Goal: Book appointment/travel/reservation

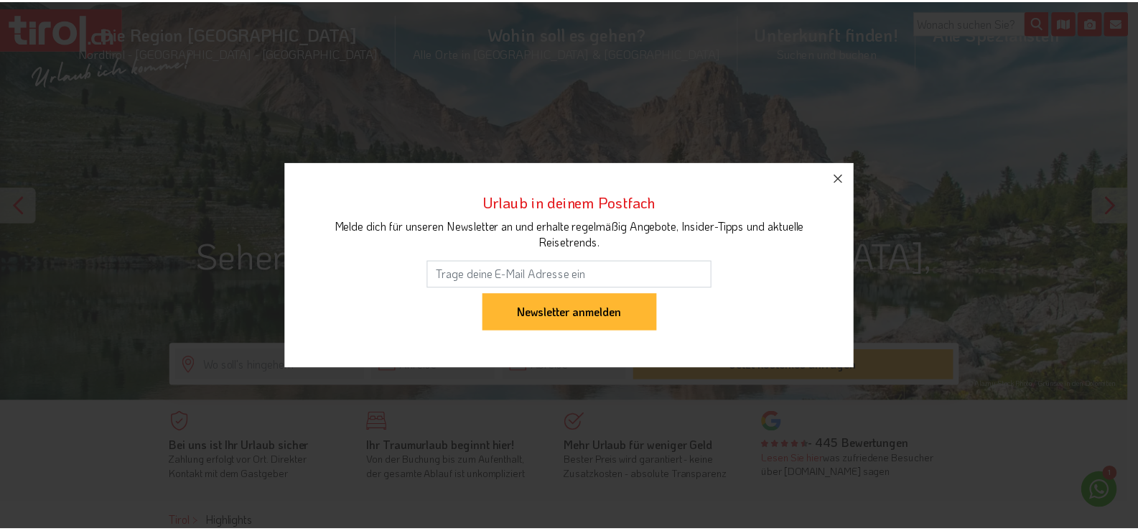
scroll to position [72, 0]
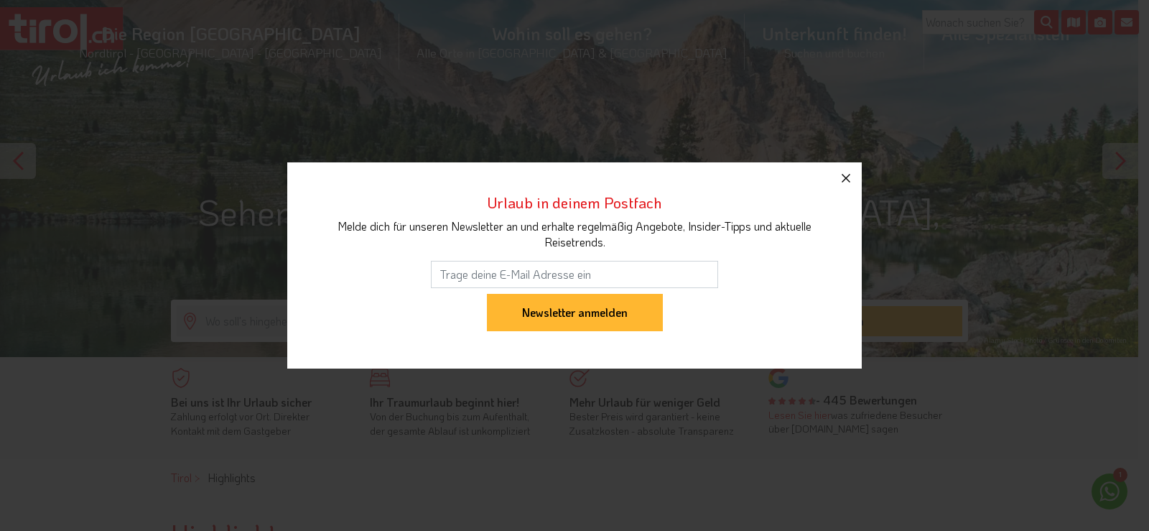
click at [849, 174] on icon "button" at bounding box center [845, 177] width 17 height 17
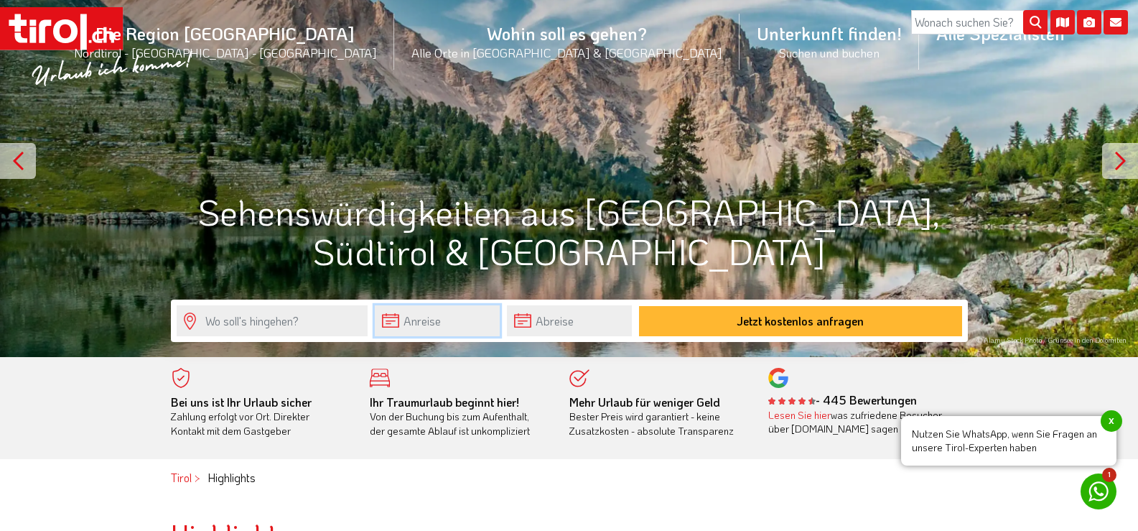
click at [431, 322] on input "text" at bounding box center [437, 320] width 125 height 31
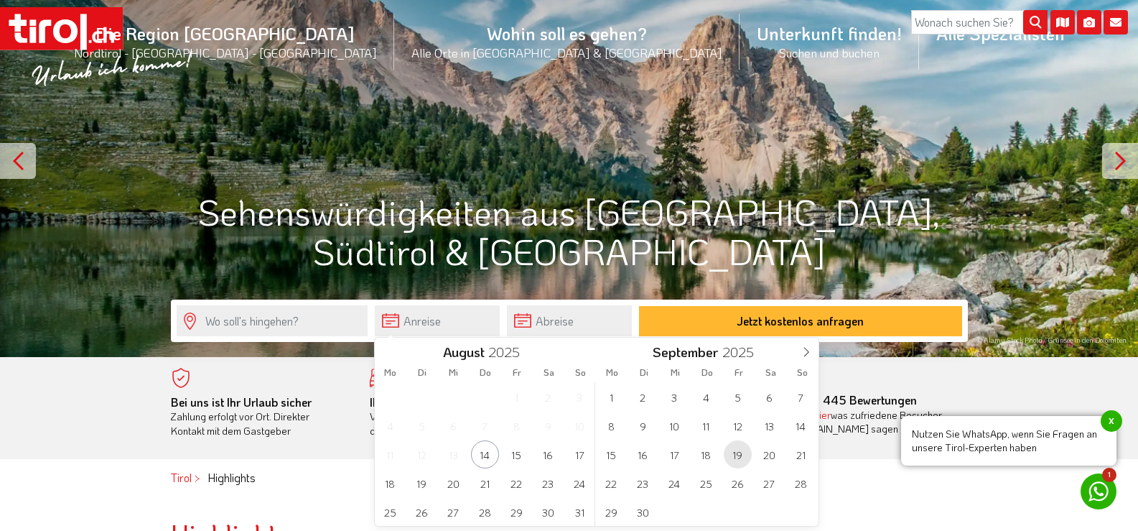
click at [738, 457] on span "19" at bounding box center [738, 454] width 28 height 28
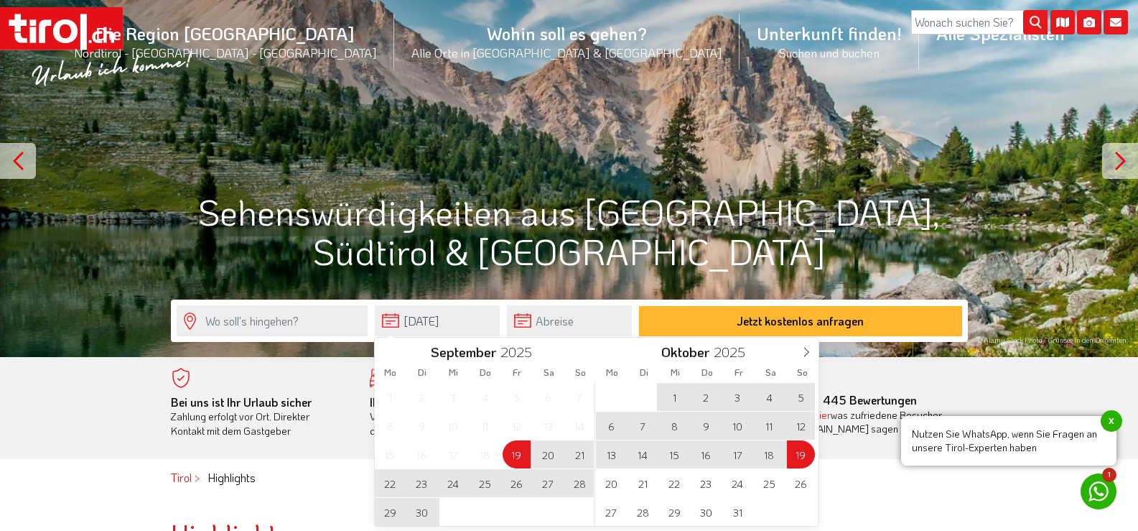
click at [803, 453] on span "19" at bounding box center [801, 454] width 28 height 28
type input "[DATE]"
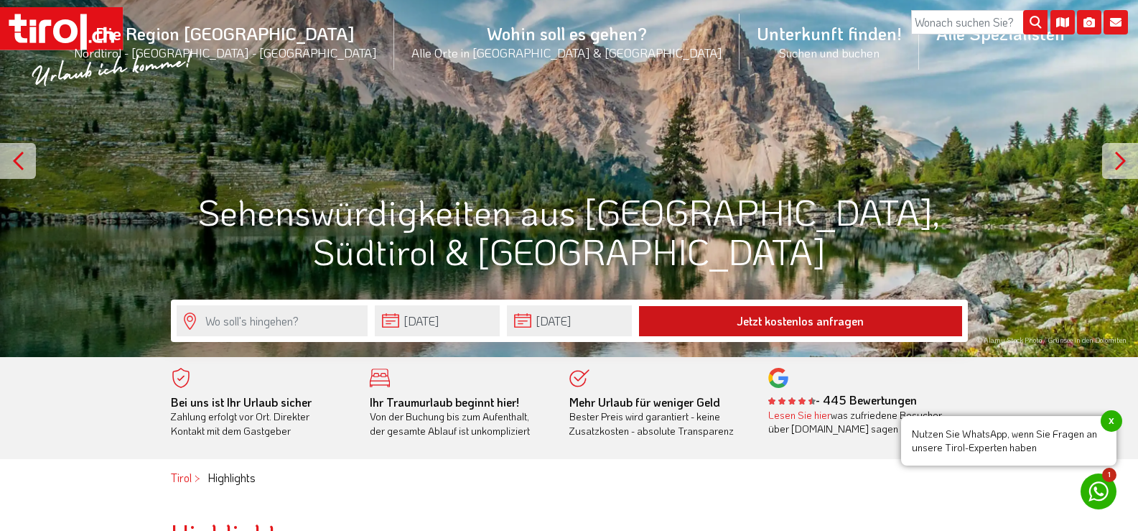
click at [794, 314] on button "Jetzt kostenlos anfragen" at bounding box center [800, 321] width 323 height 30
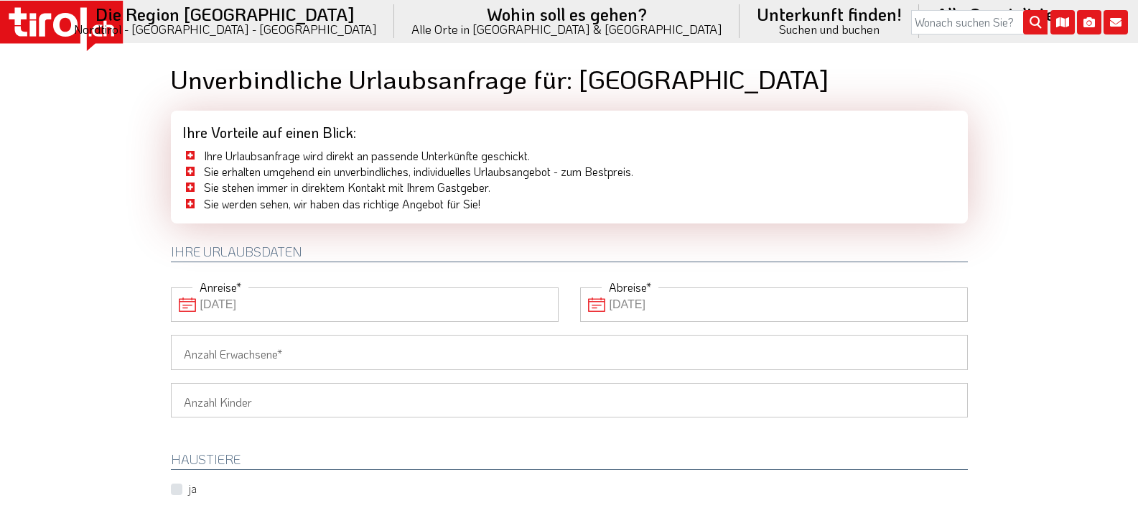
click at [620, 300] on input "19-10-2025" at bounding box center [774, 304] width 388 height 34
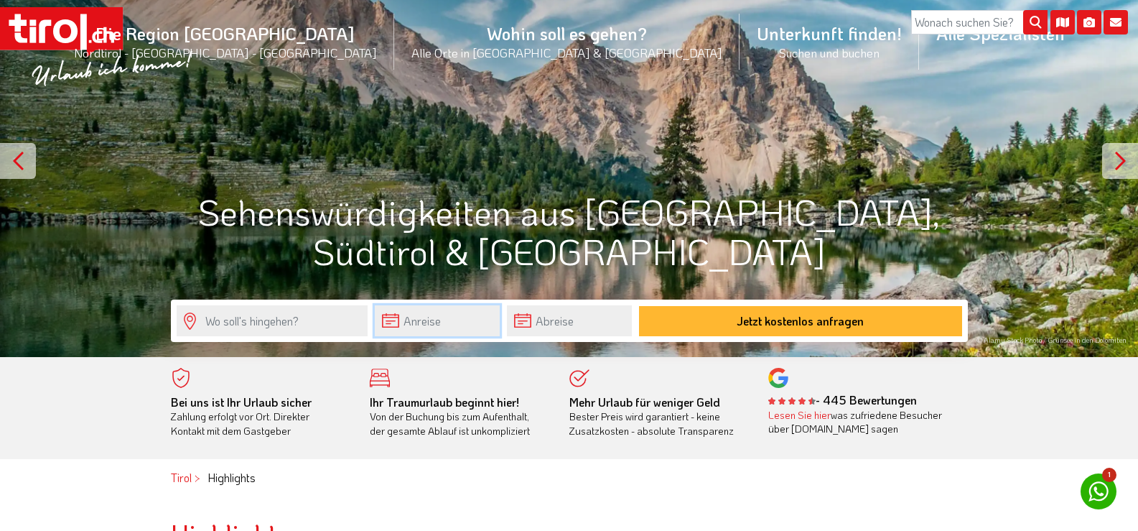
click at [445, 325] on input "text" at bounding box center [437, 320] width 125 height 31
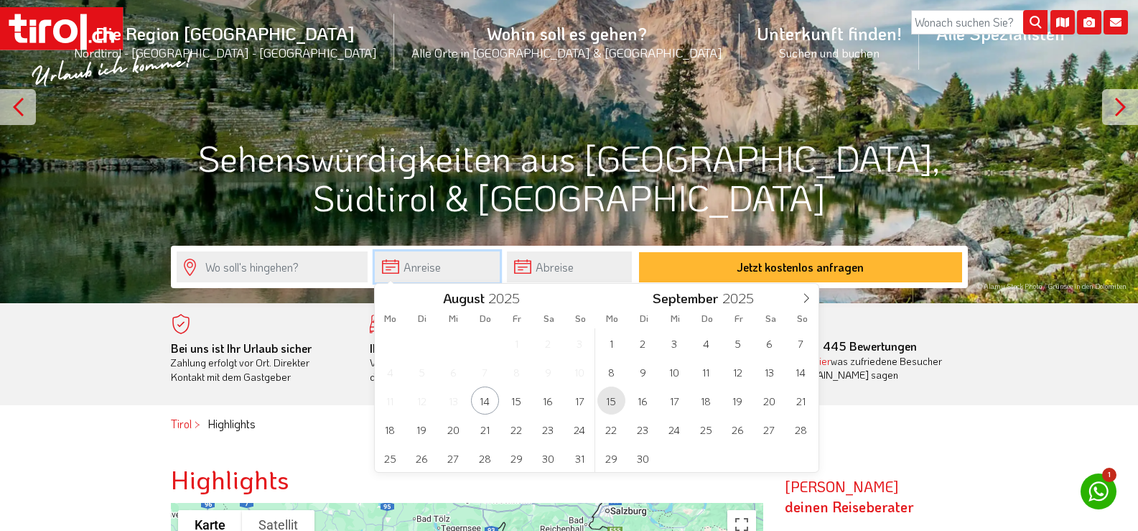
scroll to position [144, 0]
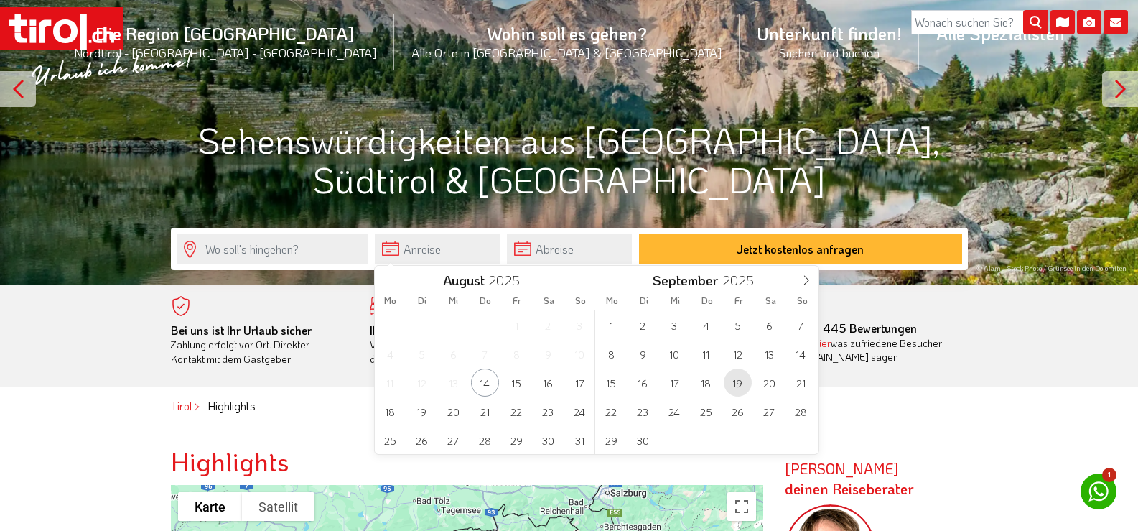
click at [737, 380] on span "19" at bounding box center [738, 382] width 28 height 28
click at [581, 383] on span "21" at bounding box center [580, 382] width 28 height 28
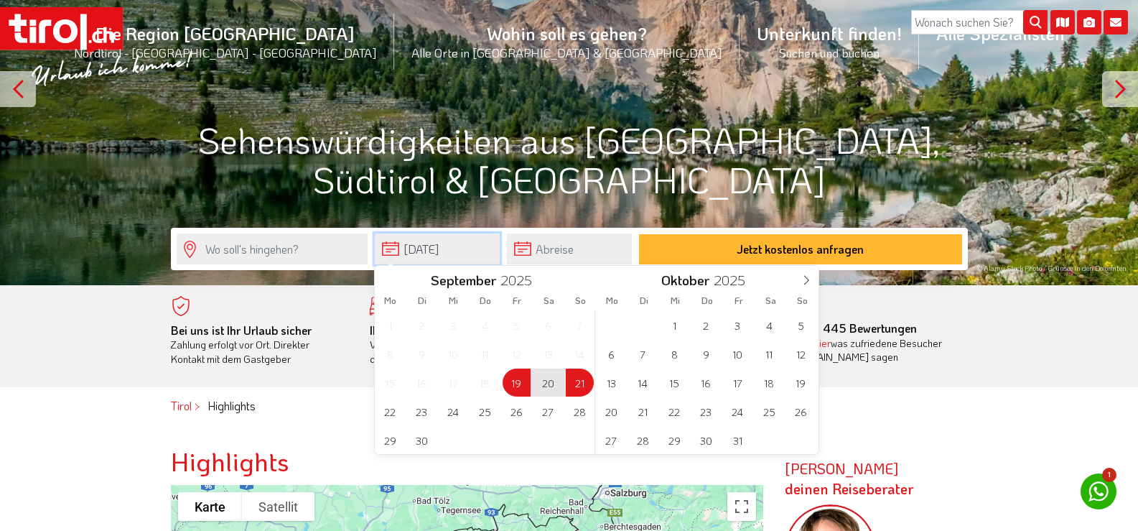
type input "[DATE]"
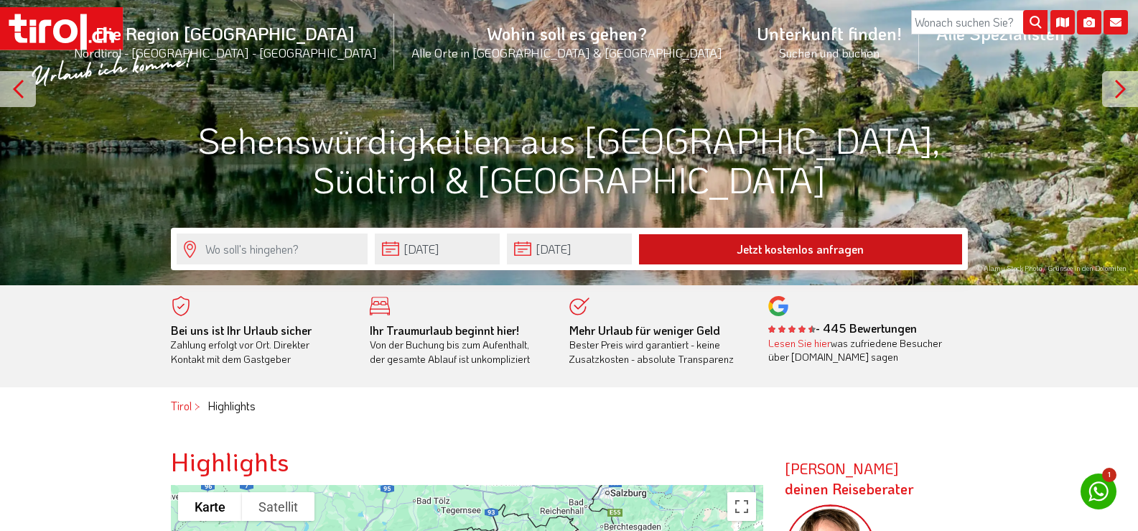
click at [754, 247] on button "Jetzt kostenlos anfragen" at bounding box center [800, 249] width 323 height 30
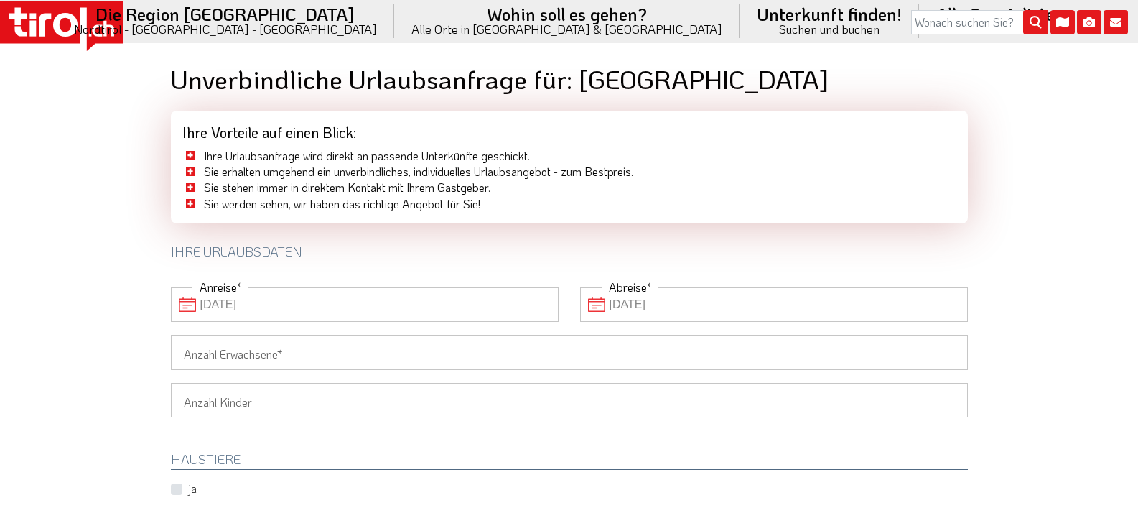
click at [323, 347] on input "Anzahl Erwachsene" at bounding box center [569, 352] width 797 height 34
type input "2"
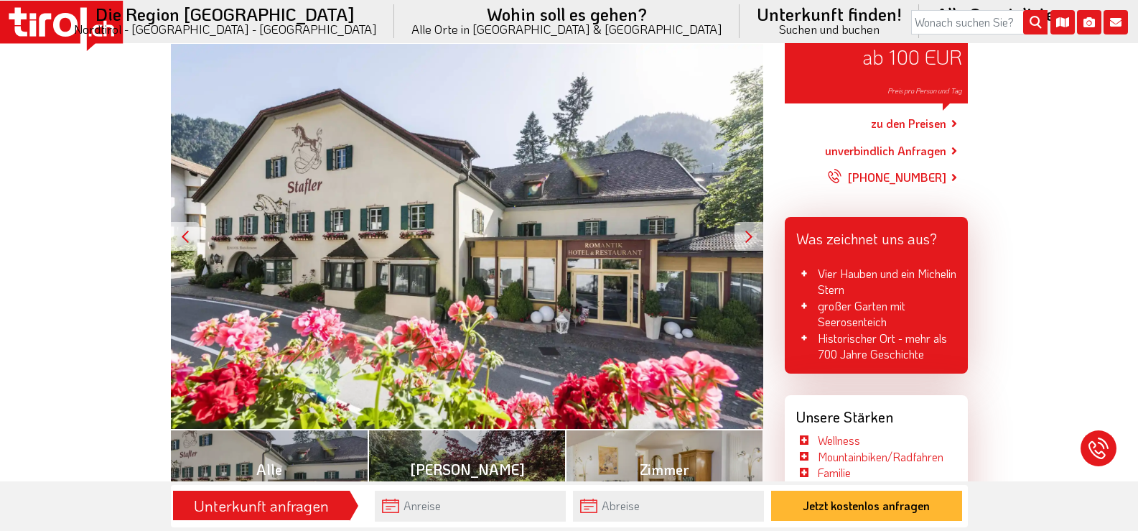
scroll to position [215, 0]
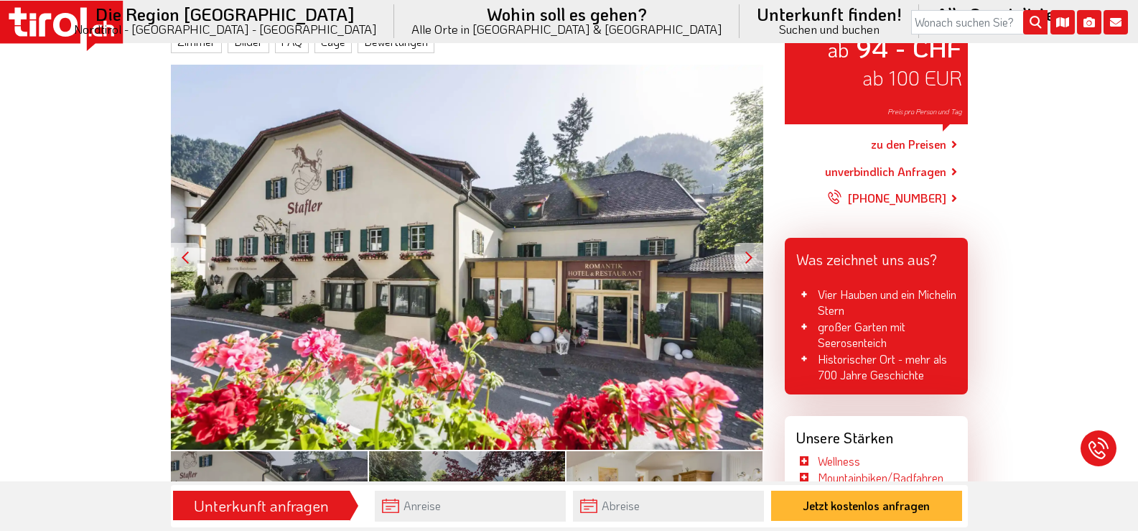
click at [927, 142] on link "zu den Preisen" at bounding box center [908, 145] width 75 height 36
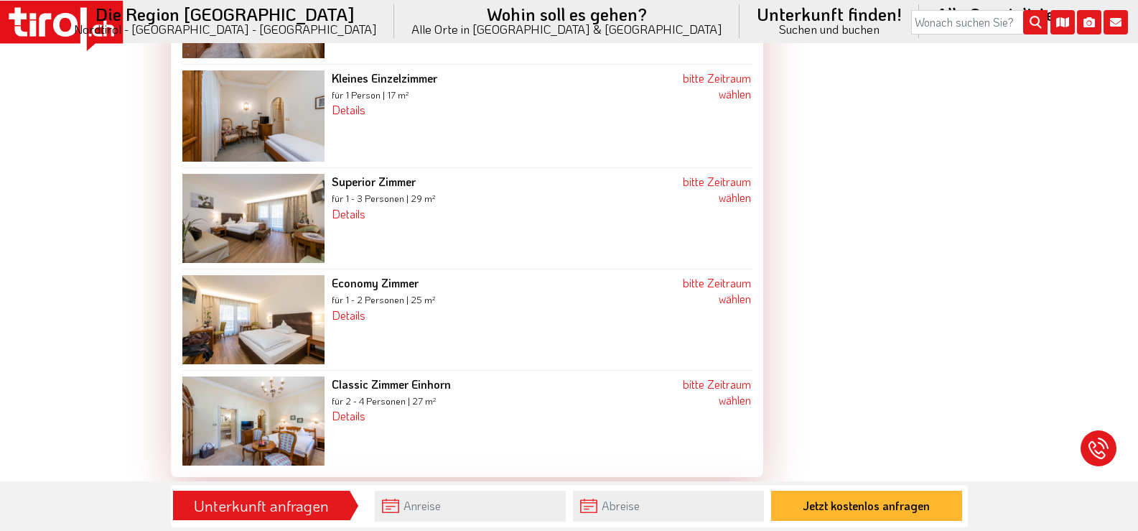
scroll to position [1866, 0]
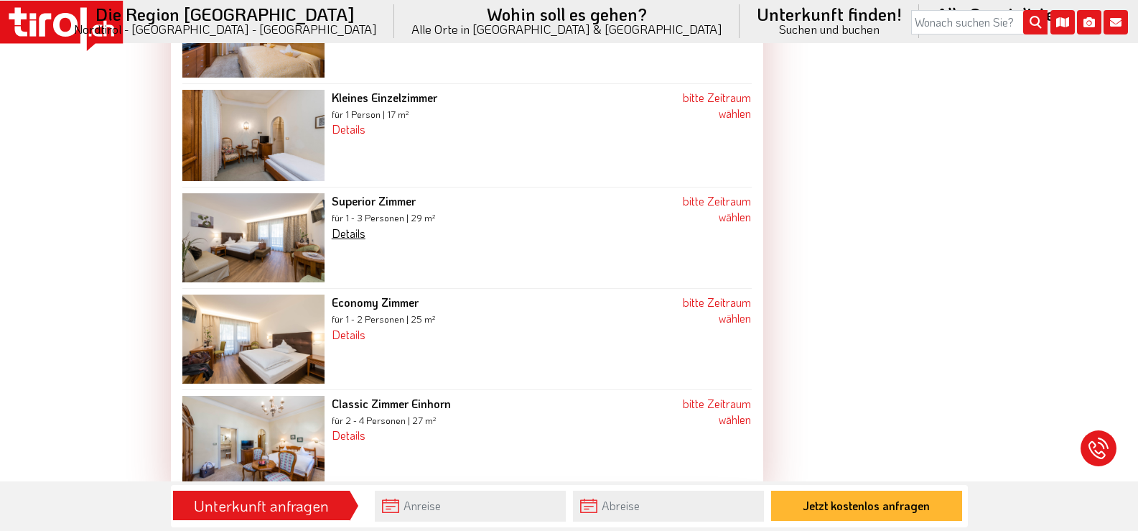
click at [358, 225] on link "Details" at bounding box center [349, 232] width 34 height 15
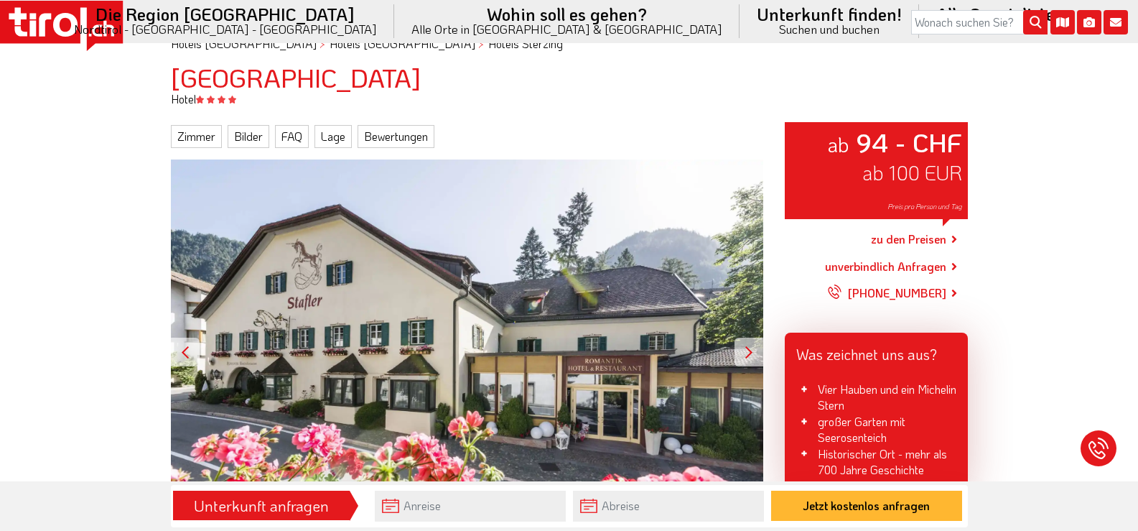
scroll to position [72, 0]
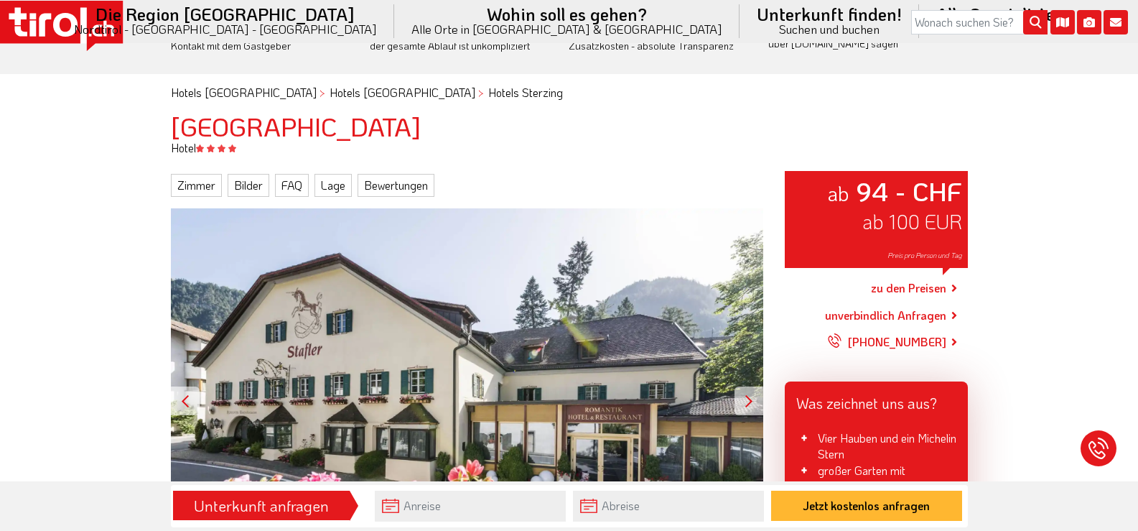
click at [902, 289] on link "zu den Preisen" at bounding box center [908, 289] width 75 height 36
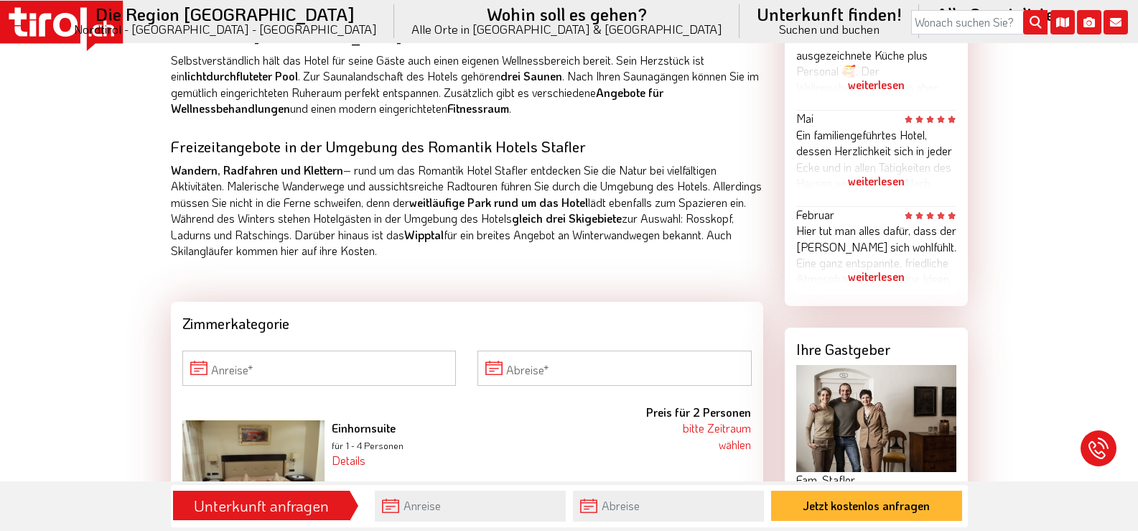
scroll to position [1149, 0]
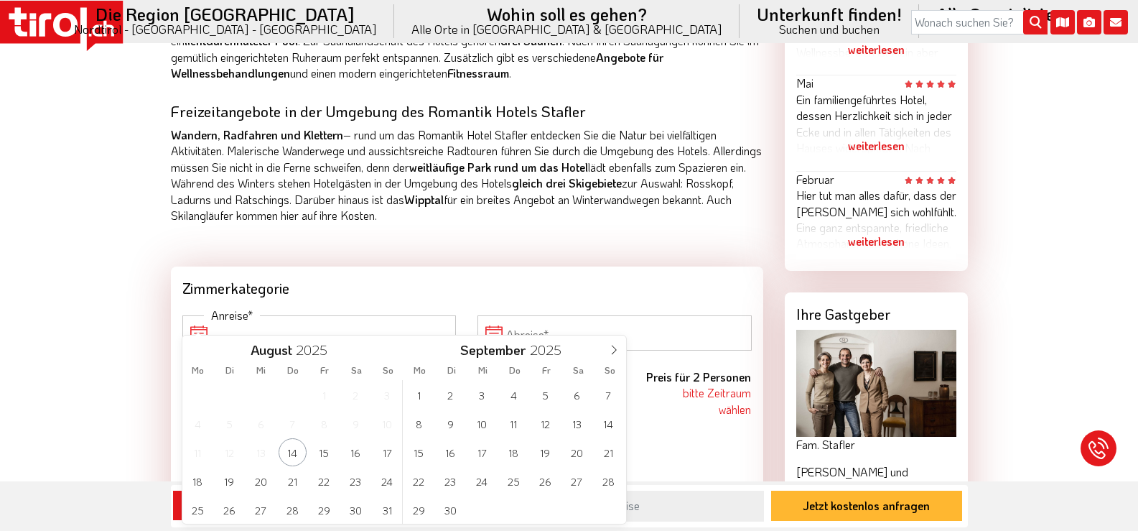
click at [363, 315] on input "Anreise" at bounding box center [319, 332] width 274 height 34
click at [541, 451] on span "19" at bounding box center [545, 452] width 28 height 28
click at [388, 454] on span "21" at bounding box center [387, 452] width 28 height 28
type input "[DATE]"
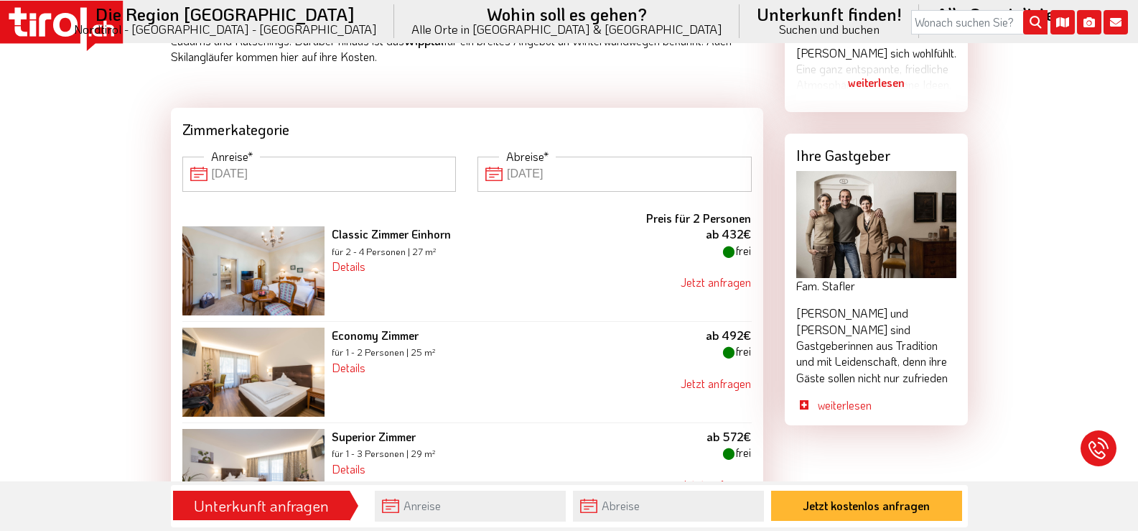
scroll to position [1292, 0]
